Goal: Task Accomplishment & Management: Manage account settings

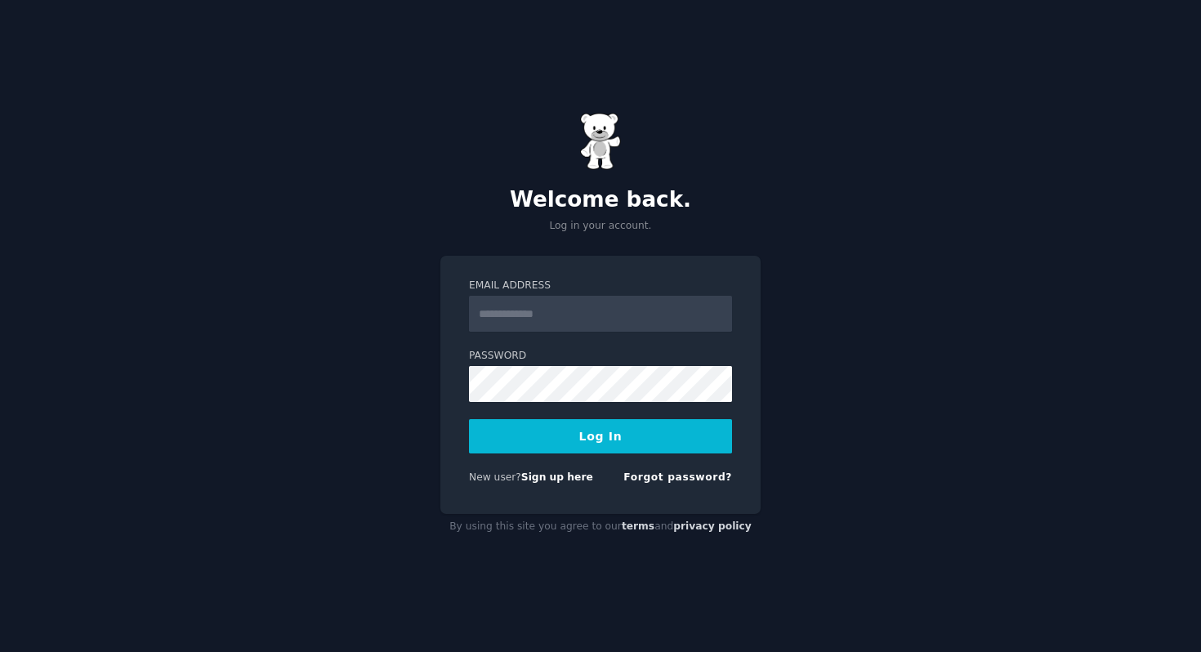
type input "**********"
click at [572, 440] on button "Log In" at bounding box center [600, 436] width 263 height 34
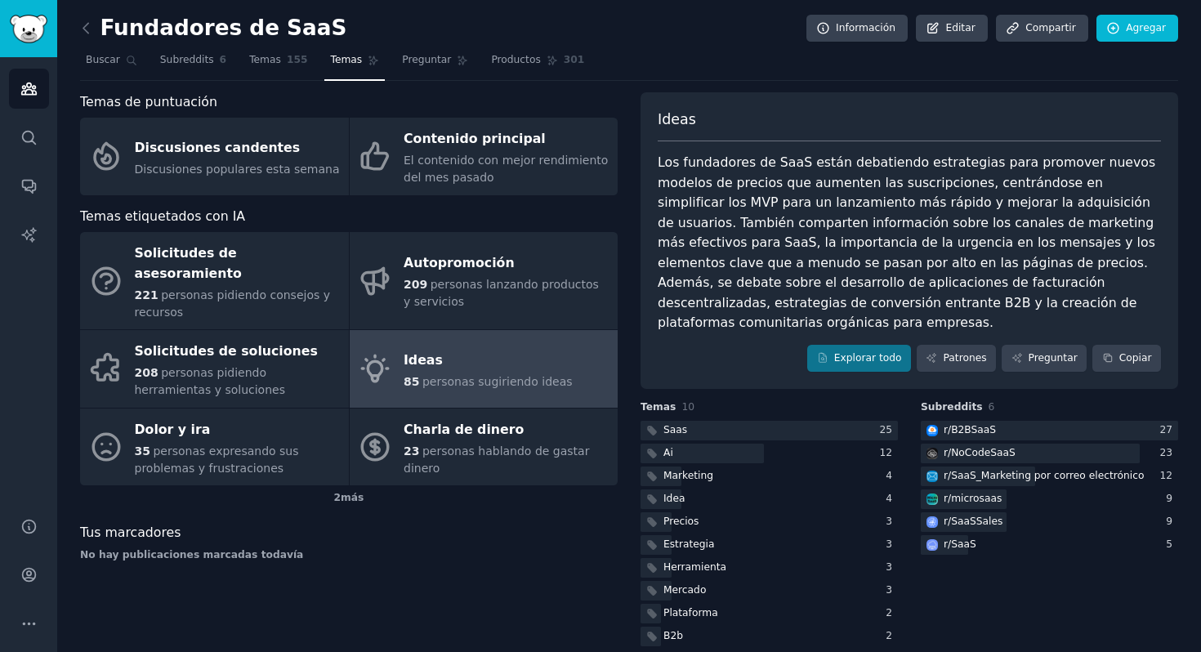
click at [501, 608] on div "Temas de puntuación Discusiones candentes Discusiones populares esta semana Con…" at bounding box center [349, 370] width 538 height 557
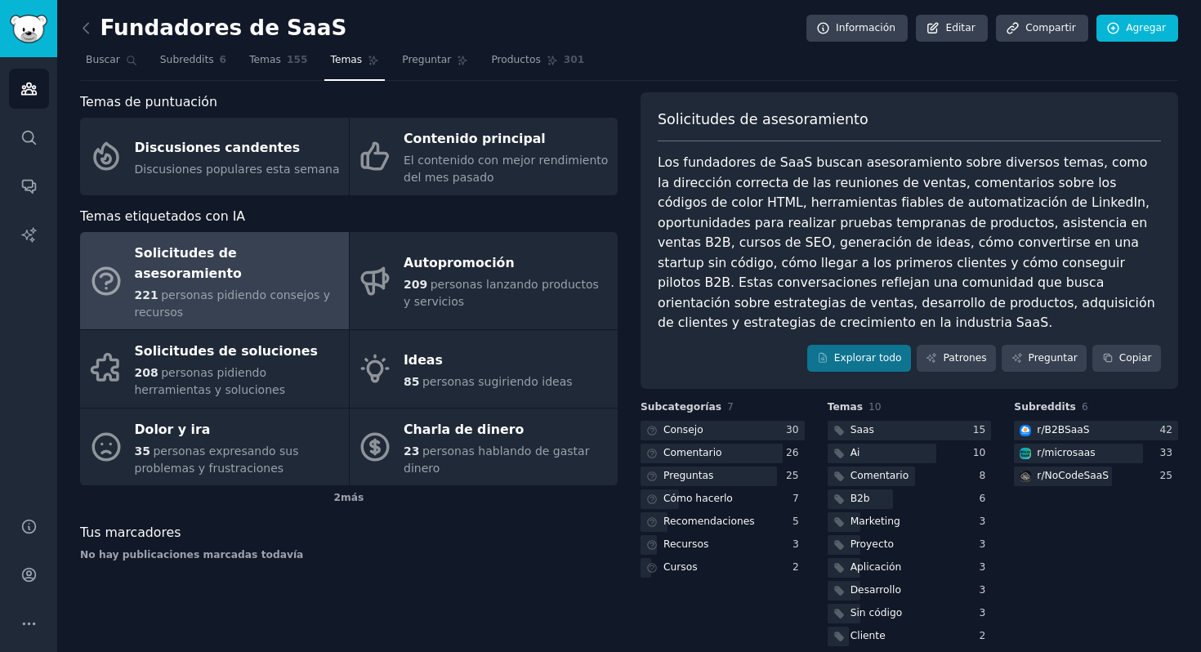
click at [1052, 73] on nav "Buscar Subreddits 6 Temas 155 Temas Preguntar Productos 301" at bounding box center [629, 64] width 1098 height 34
